Goal: Check status: Check status

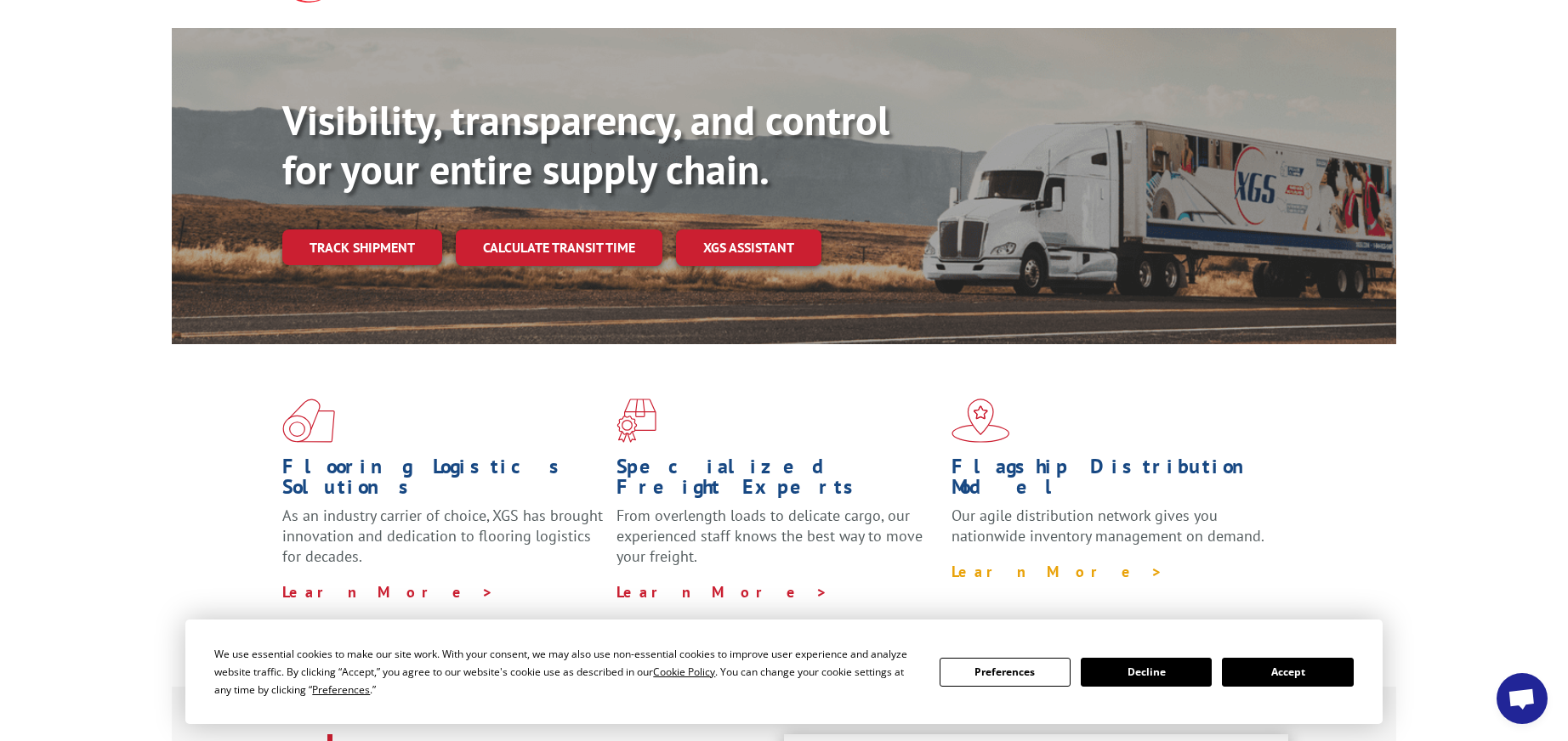
scroll to position [135, 0]
click at [1289, 672] on button "Accept" at bounding box center [1287, 672] width 131 height 29
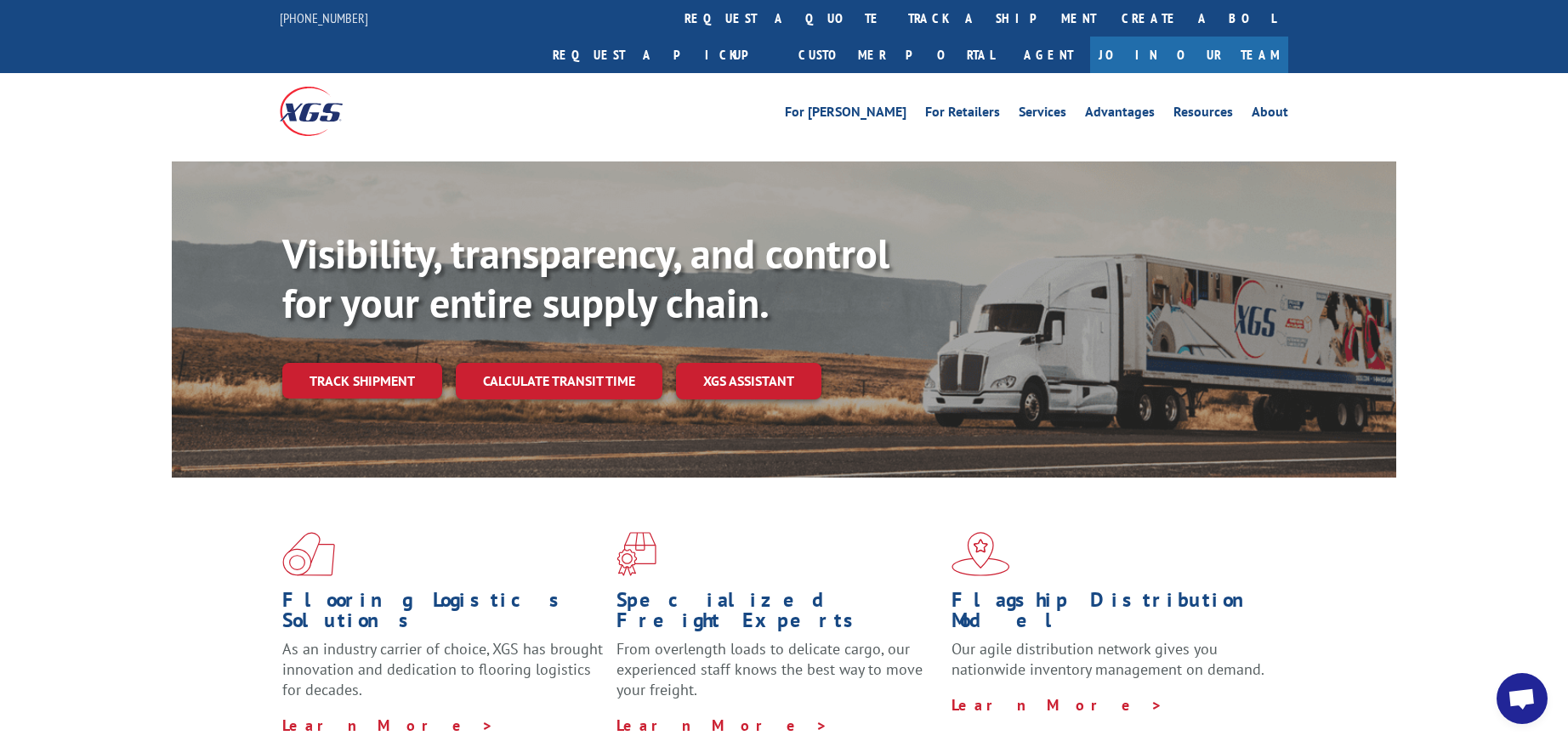
scroll to position [0, 0]
click at [378, 363] on link "Track shipment" at bounding box center [362, 381] width 160 height 36
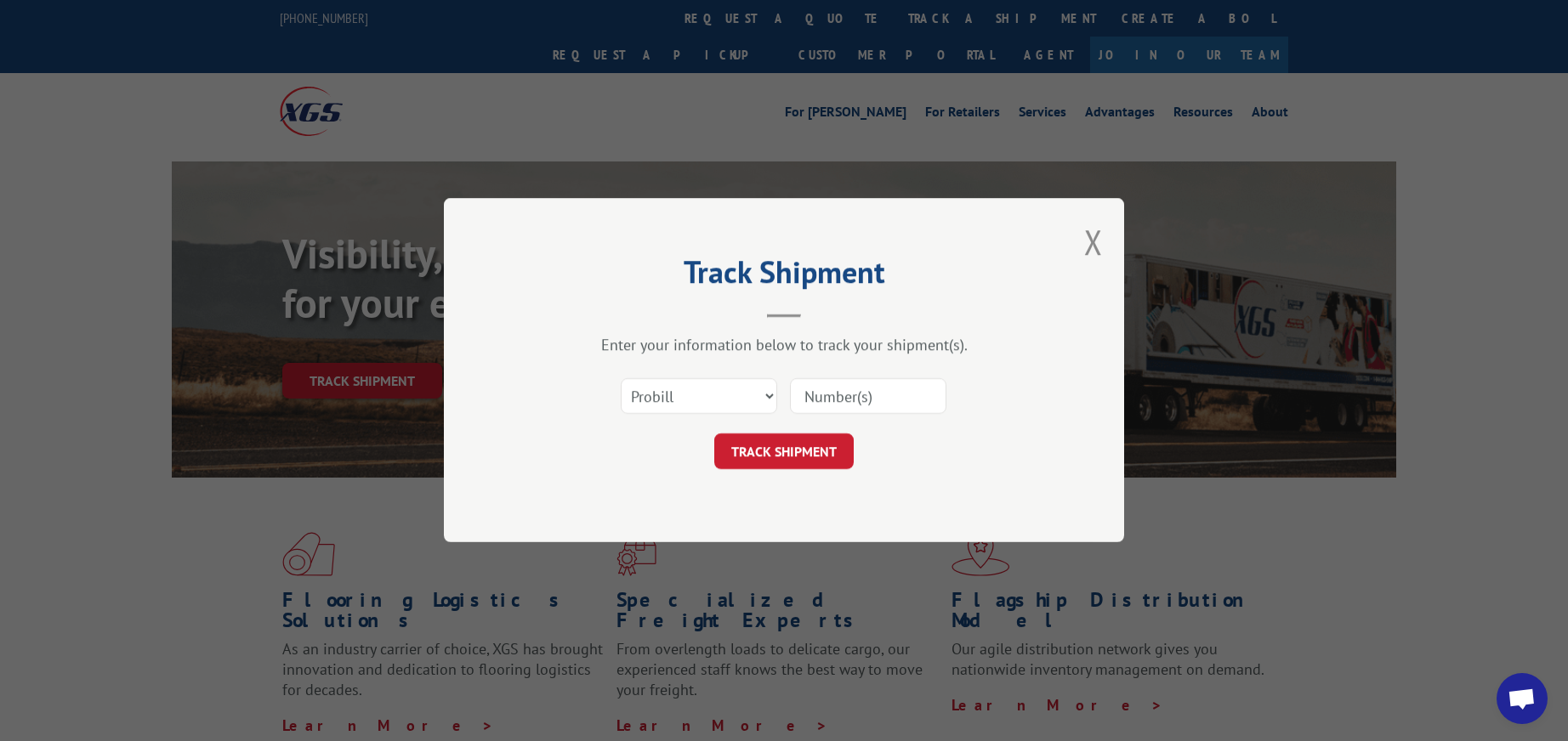
paste input "http://emailtracking.email-messaging.com/tracking/1/click/aW97q14-nP8d8GvbV6bhV…"
type input "http://emailtracking.email-messaging.com/tracking/1/click/aW97q14-nP8d8GvbV6bhV…"
click at [1089, 235] on button "Close modal" at bounding box center [1092, 241] width 18 height 45
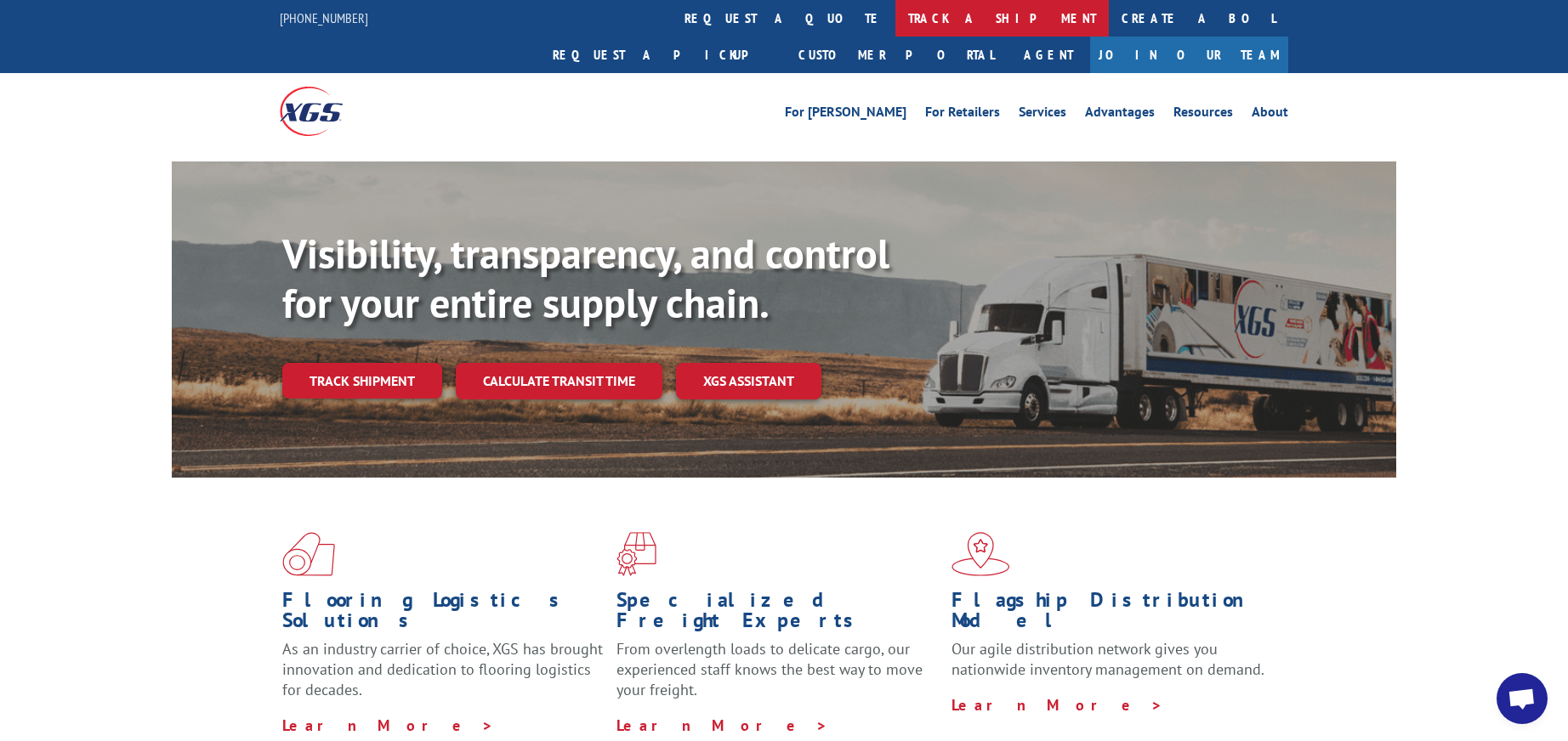
click at [895, 23] on link "track a shipment" at bounding box center [1002, 18] width 213 height 37
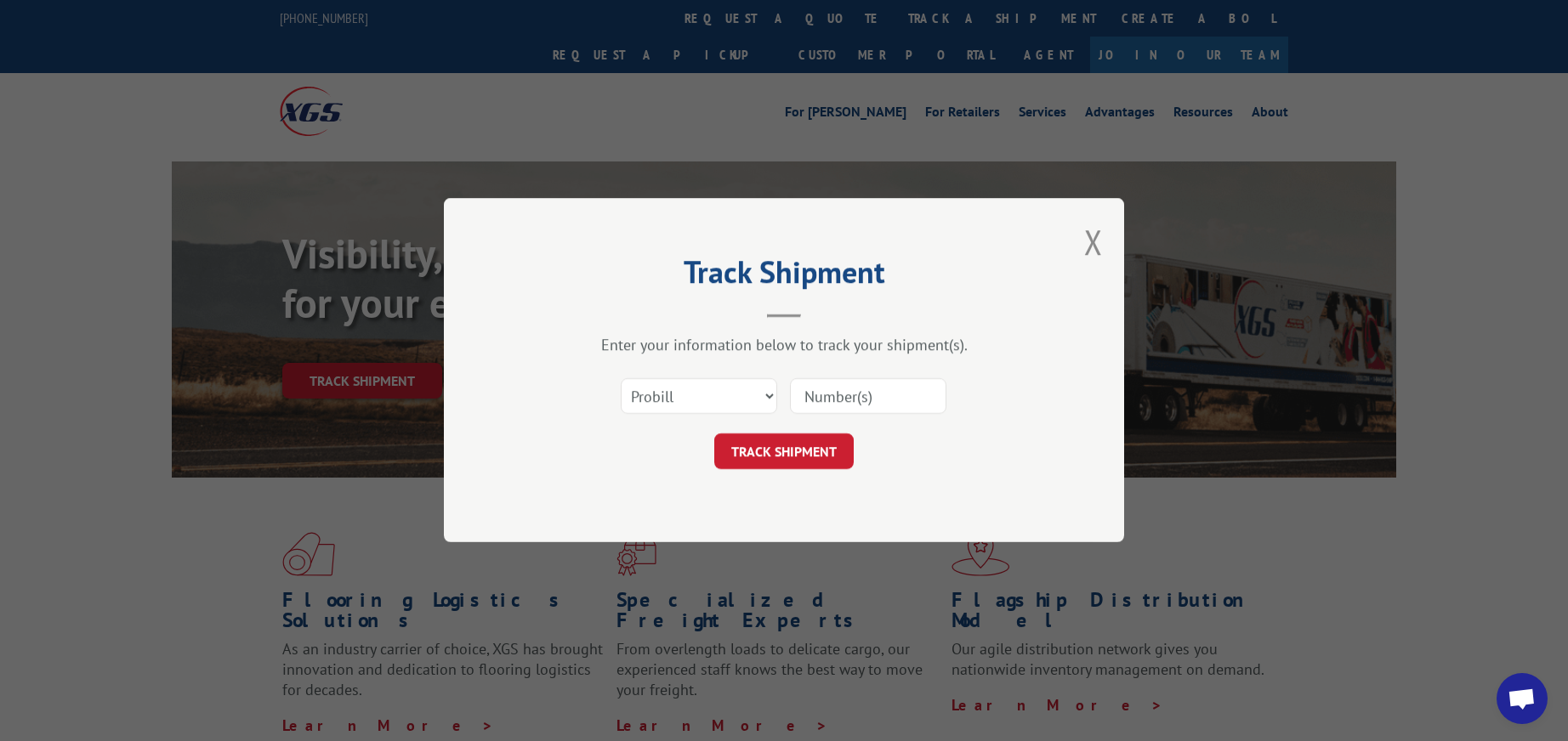
click at [841, 397] on input at bounding box center [867, 396] width 157 height 36
paste input "1226660140"
type input "1226660140"
click at [792, 457] on button "TRACK SHIPMENT" at bounding box center [784, 452] width 139 height 36
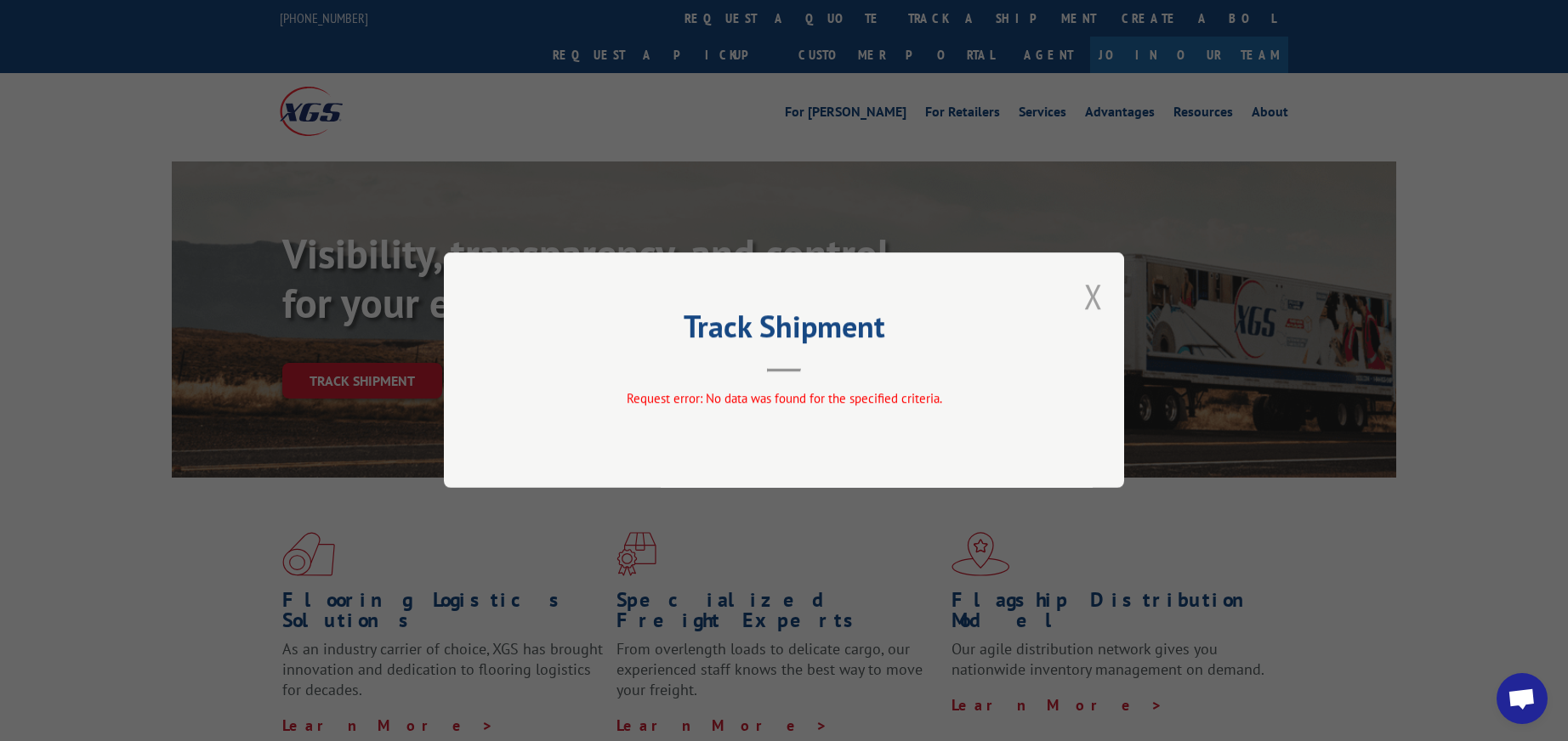
click at [1098, 297] on button "Close modal" at bounding box center [1092, 296] width 18 height 45
